Goal: Register for event/course

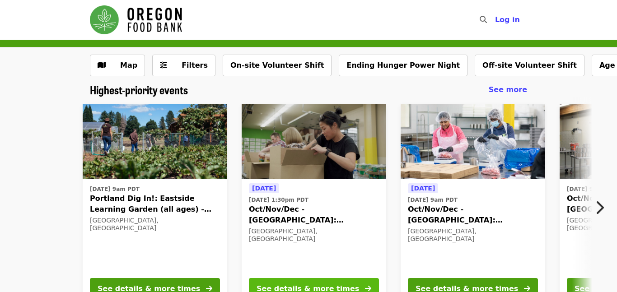
click at [332, 282] on button "See details & more times" at bounding box center [314, 289] width 130 height 22
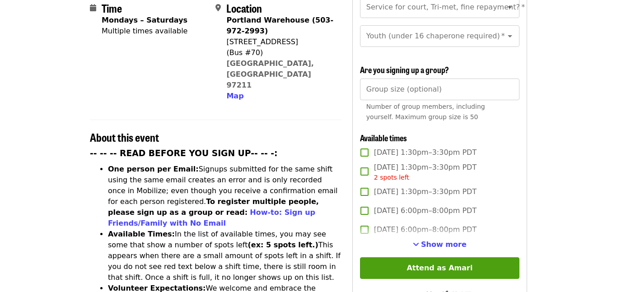
scroll to position [239, 0]
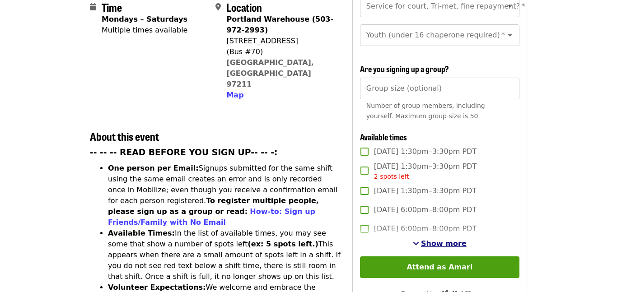
click at [446, 239] on span "Show more" at bounding box center [444, 243] width 46 height 9
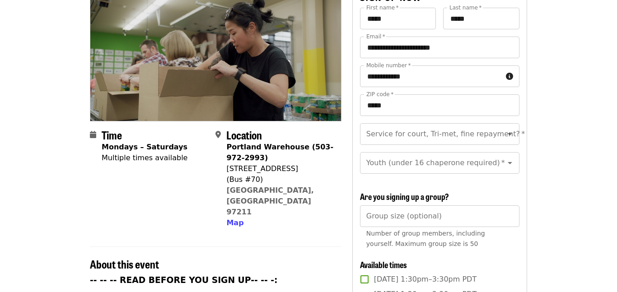
scroll to position [0, 0]
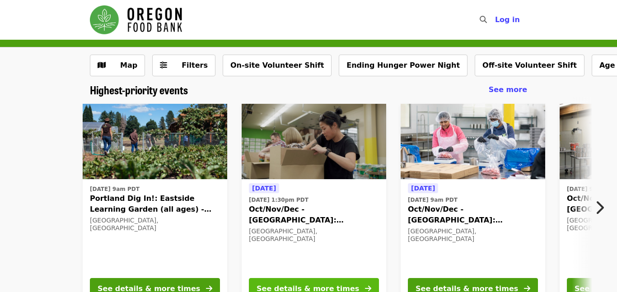
click at [329, 282] on button "See details & more times" at bounding box center [314, 289] width 130 height 22
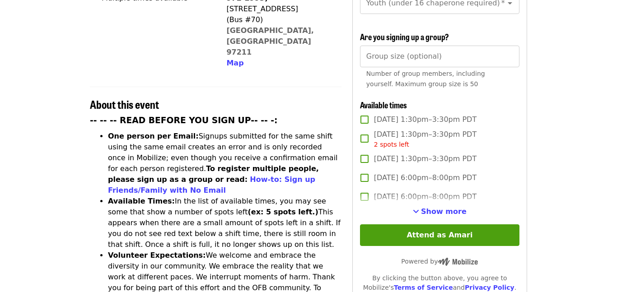
scroll to position [272, 0]
